Goal: Information Seeking & Learning: Learn about a topic

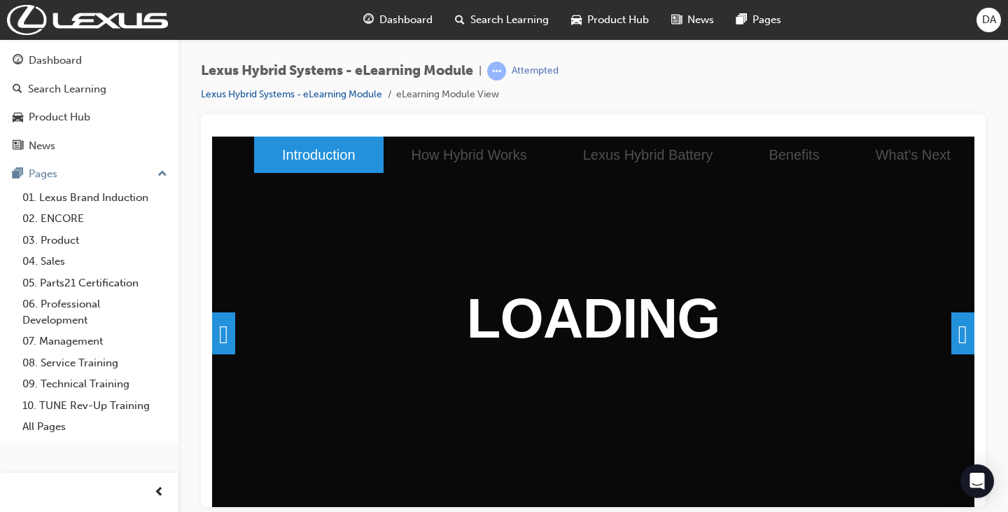
click at [837, 85] on div "Lexus Hybrid Systems - eLearning Module | Attempted Lexus Hybrid Systems - eLea…" at bounding box center [593, 88] width 785 height 53
click at [953, 334] on span at bounding box center [962, 333] width 23 height 42
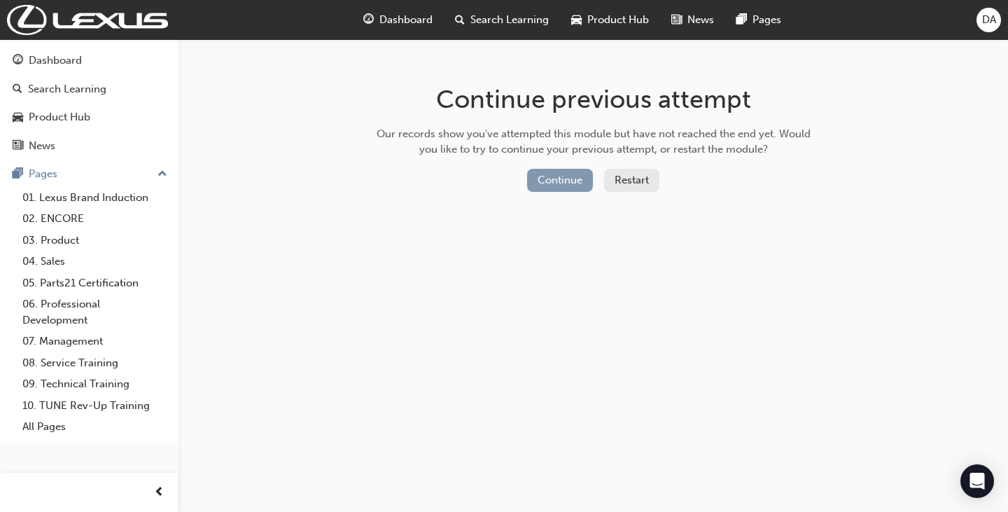
click at [559, 185] on button "Continue" at bounding box center [560, 180] width 66 height 23
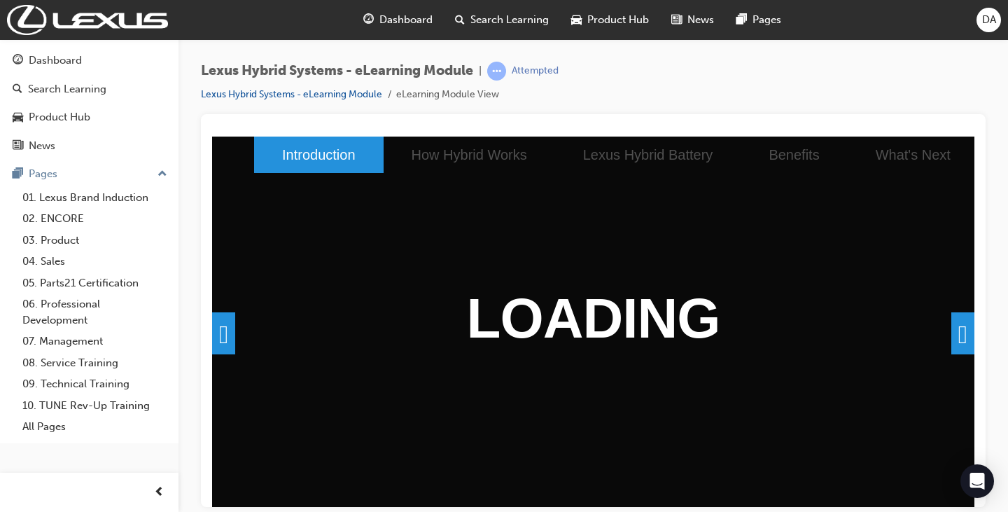
click at [933, 102] on div "Lexus Hybrid Systems - eLearning Module | Attempted Lexus Hybrid Systems - eLea…" at bounding box center [593, 88] width 785 height 53
click at [955, 344] on span at bounding box center [962, 333] width 23 height 42
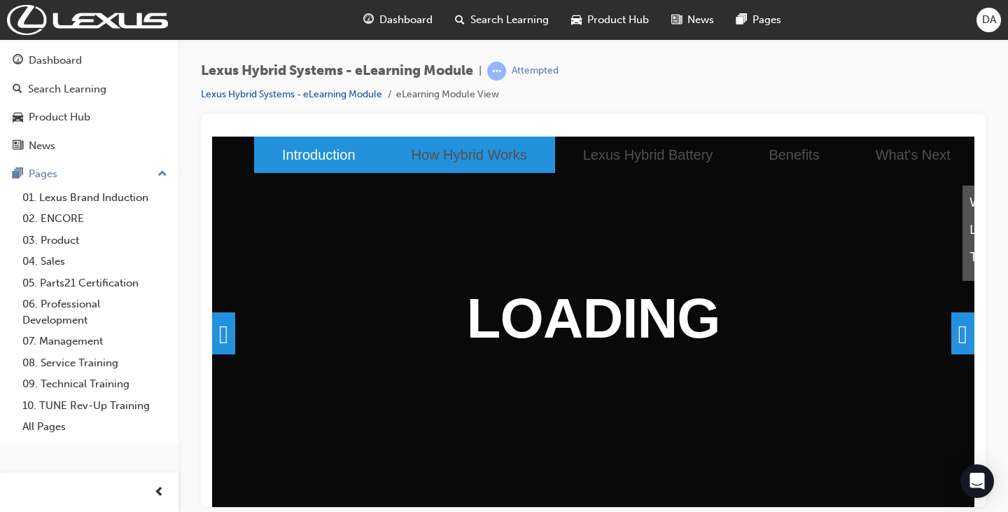
click at [444, 148] on li "How Hybrid Works" at bounding box center [470, 154] width 172 height 36
click at [472, 155] on li "How Hybrid Works" at bounding box center [470, 154] width 172 height 36
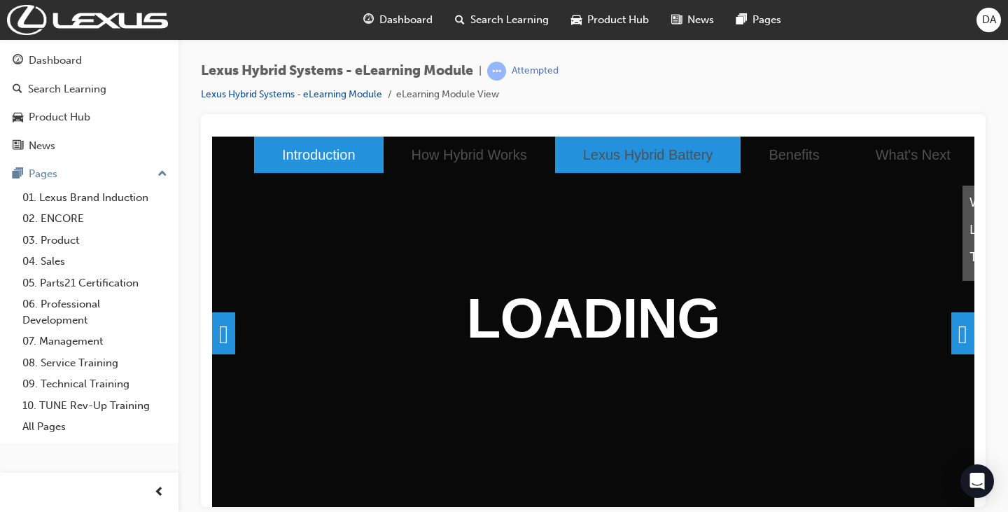
click at [614, 157] on li "Lexus Hybrid Battery" at bounding box center [648, 154] width 186 height 36
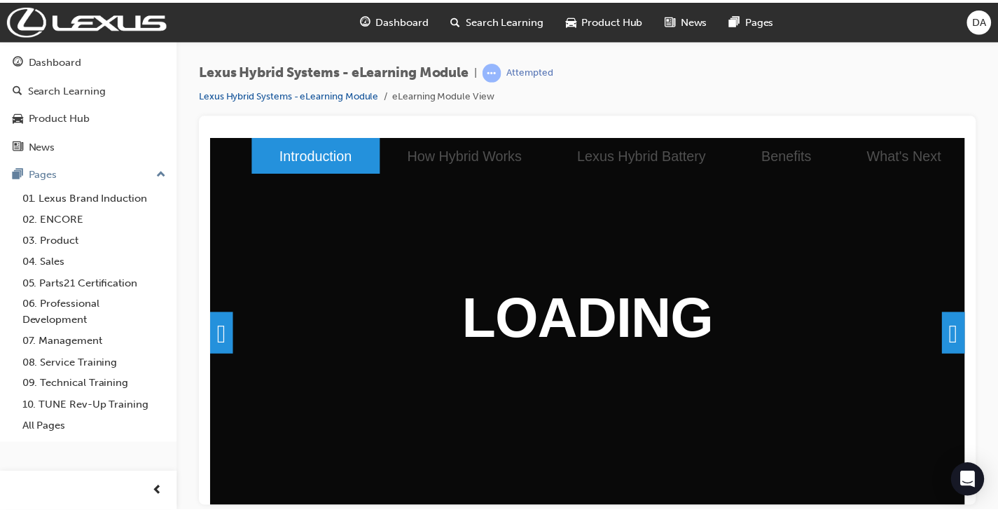
scroll to position [0, 5336]
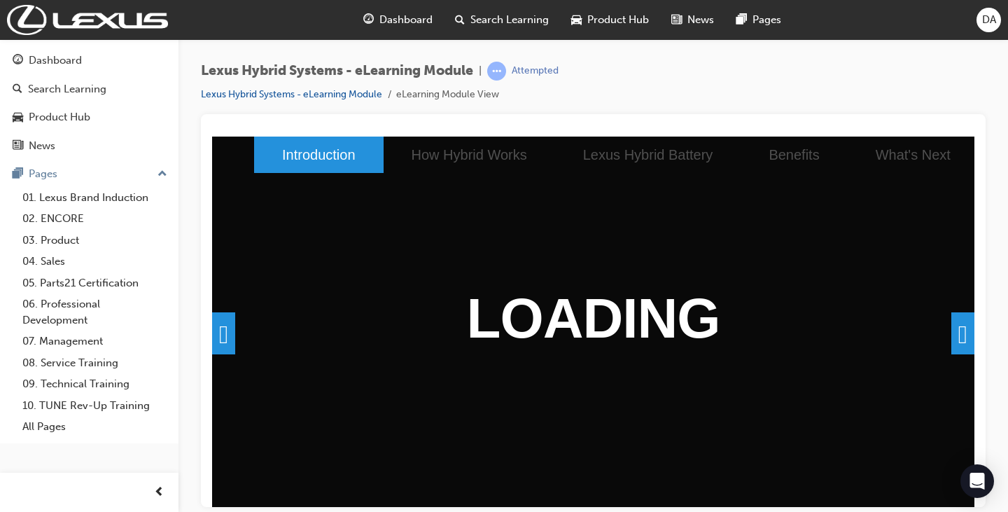
drag, startPoint x: 312, startPoint y: 500, endPoint x: 1187, endPoint y: 622, distance: 884.1
click at [754, 162] on li "Benefits" at bounding box center [794, 154] width 106 height 36
click at [922, 148] on div "Introduction How Hybrid Works Lexus Hybrid Battery Benefits What's Next" at bounding box center [635, 154] width 762 height 36
click at [848, 158] on li "What's Next" at bounding box center [913, 154] width 131 height 36
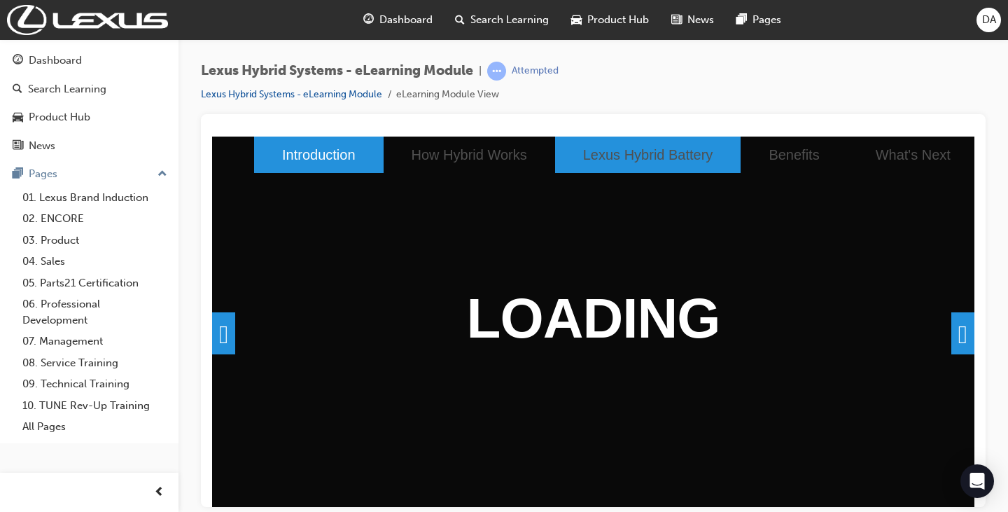
click at [604, 151] on li "Lexus Hybrid Battery" at bounding box center [648, 154] width 186 height 36
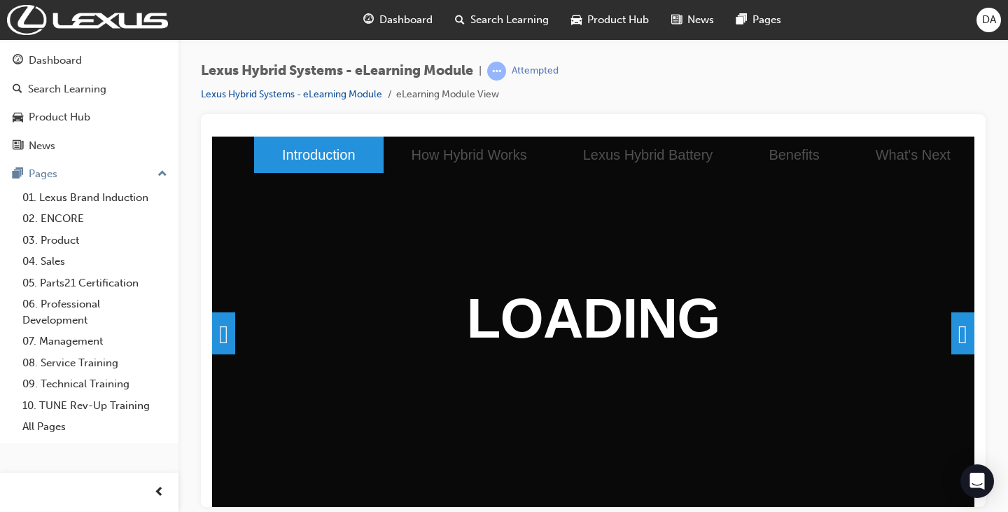
click at [812, 64] on div "Lexus Hybrid Systems - eLearning Module | Attempted Lexus Hybrid Systems - eLea…" at bounding box center [593, 88] width 785 height 53
click at [295, 97] on link "Lexus Hybrid Systems - eLearning Module" at bounding box center [291, 94] width 181 height 12
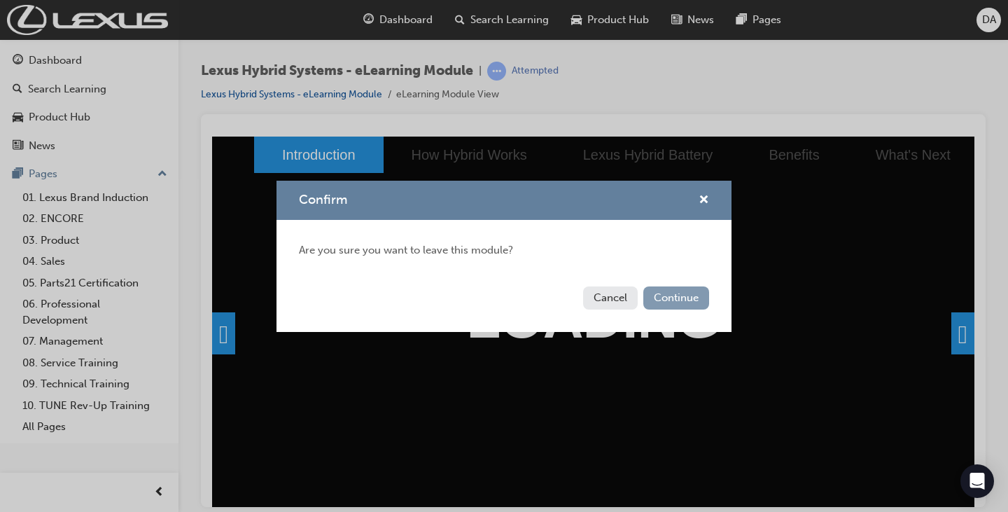
click at [685, 297] on button "Continue" at bounding box center [676, 297] width 66 height 23
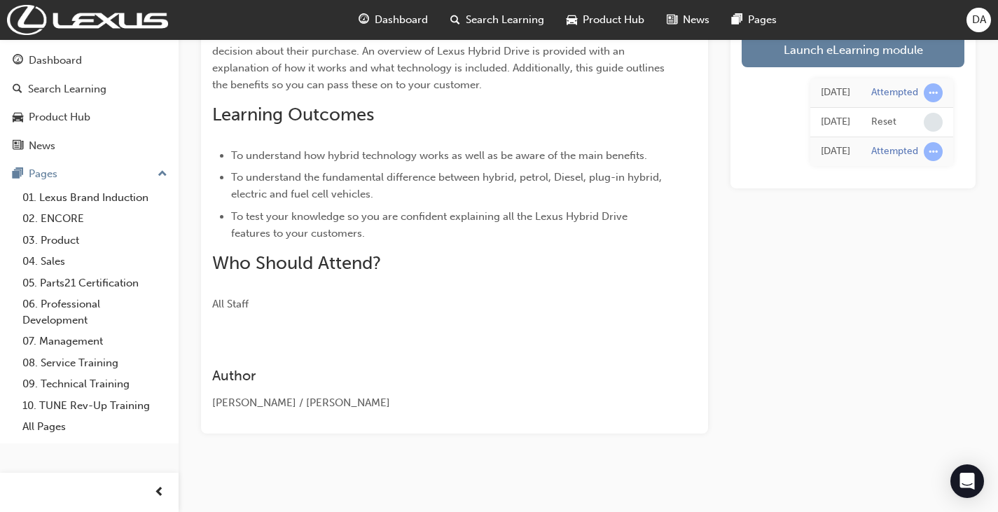
scroll to position [256, 0]
click at [916, 316] on div "Launch eLearning module [DATE] Attempted [DATE] Reset [DATE] Attempted" at bounding box center [852, 150] width 245 height 561
click at [803, 447] on div "Lexus Hybrid Systems - eLearning Module eLearning Stream: Professional 0 SPK220…" at bounding box center [588, 141] width 819 height 671
drag, startPoint x: 823, startPoint y: 314, endPoint x: 860, endPoint y: 319, distance: 37.4
drag, startPoint x: 860, startPoint y: 319, endPoint x: 935, endPoint y: 399, distance: 109.4
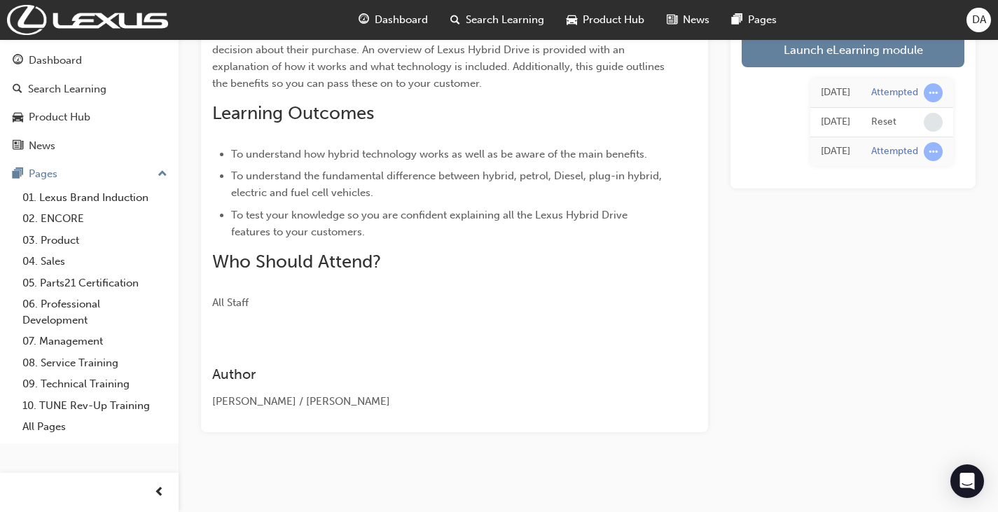
drag, startPoint x: 935, startPoint y: 399, endPoint x: 771, endPoint y: 452, distance: 172.2
click at [771, 452] on div "Lexus Hybrid Systems - eLearning Module eLearning Stream: Professional 0 SPK220…" at bounding box center [588, 141] width 819 height 671
click at [796, 431] on div "Launch eLearning module [DATE] Attempted [DATE] Reset [DATE] Attempted" at bounding box center [852, 150] width 245 height 561
click at [855, 344] on div "Launch eLearning module [DATE] Attempted [DATE] Reset [DATE] Attempted" at bounding box center [852, 150] width 245 height 561
click at [837, 235] on div "Launch eLearning module [DATE] Attempted [DATE] Reset [DATE] Attempted" at bounding box center [852, 150] width 245 height 561
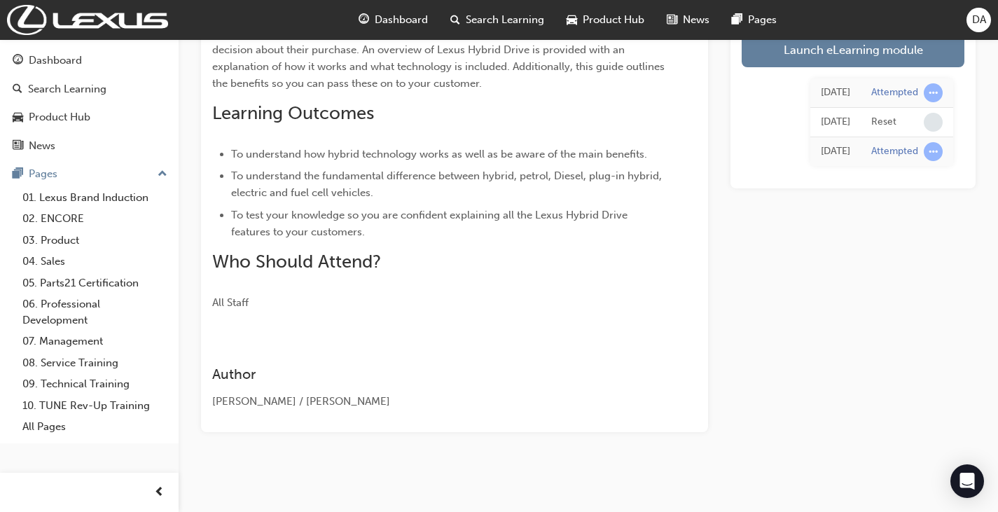
click at [841, 211] on div "Launch eLearning module [DATE] Attempted [DATE] Reset [DATE] Attempted" at bounding box center [852, 150] width 245 height 561
